Goal: Find specific page/section: Find specific page/section

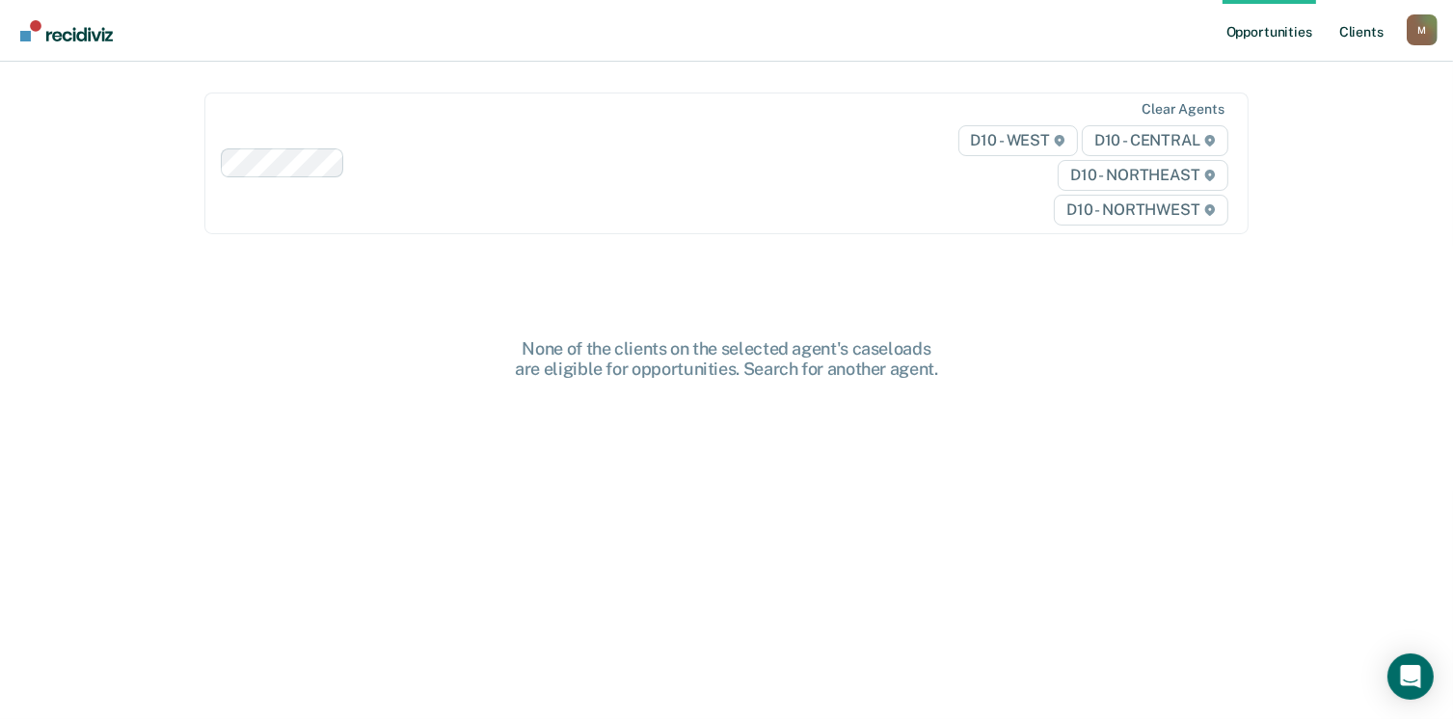
click at [1347, 40] on link "Client s" at bounding box center [1361, 31] width 52 height 62
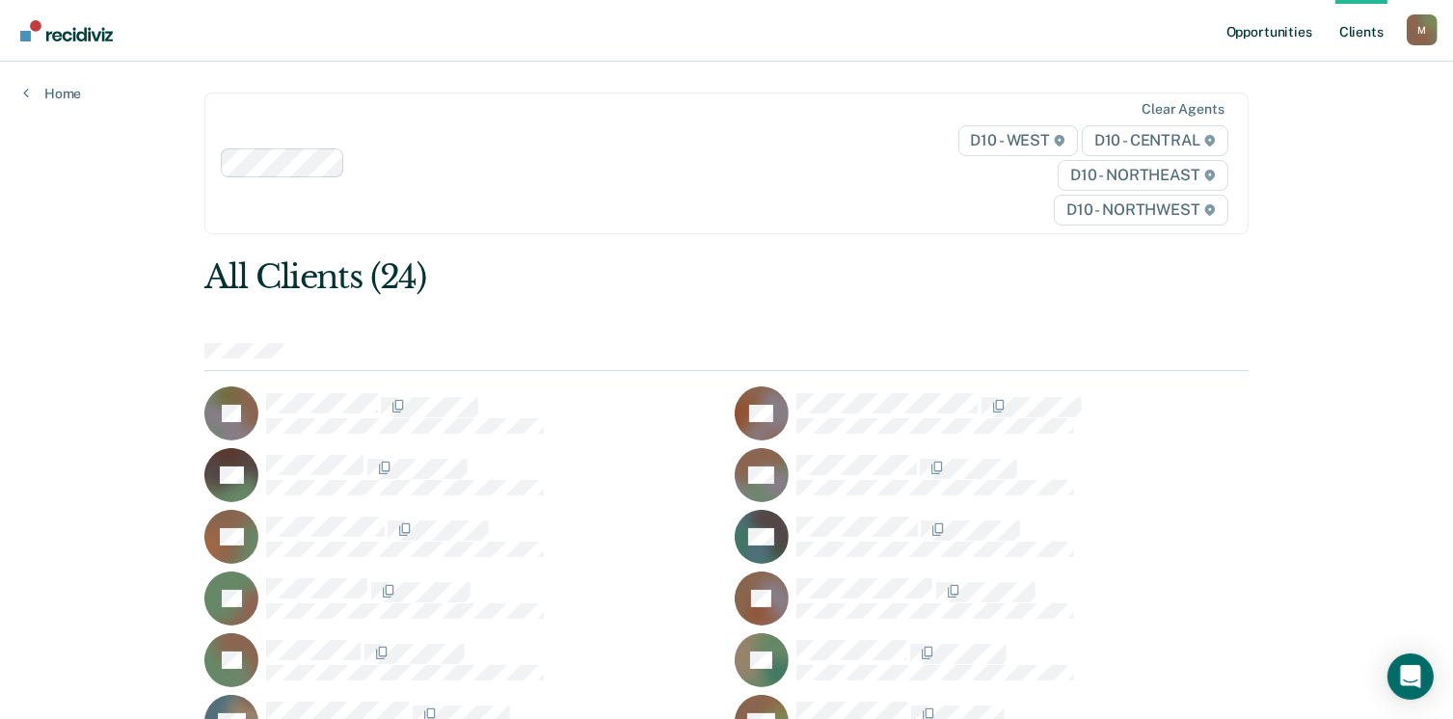
click at [1289, 36] on link "Opportunities" at bounding box center [1270, 31] width 94 height 62
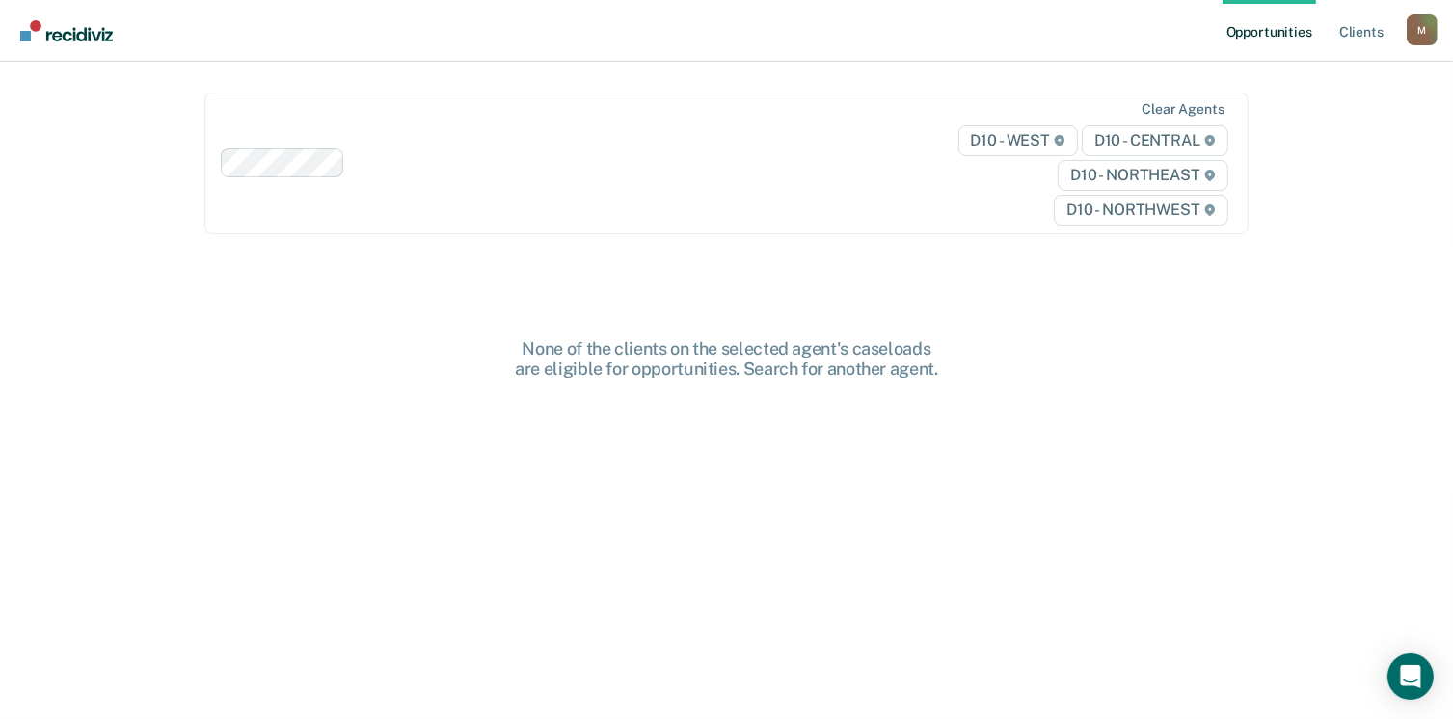
click at [558, 363] on div "None of the clients on the selected agent's caseloads are eligible for opportun…" at bounding box center [726, 358] width 617 height 41
